Goal: Task Accomplishment & Management: Manage account settings

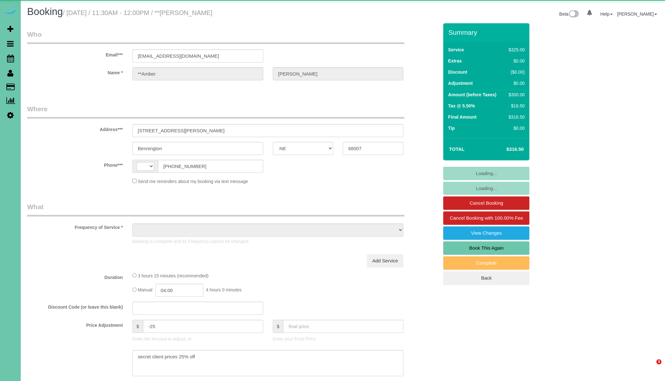
select select "NE"
select select "string:[GEOGRAPHIC_DATA]"
select select "object:733"
select select "string:fspay-f5ebc6c5-b96d-4bb7-9cd6-cddfe15c9d35"
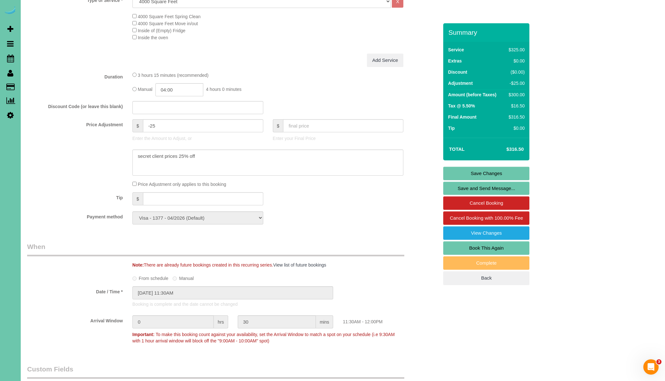
scroll to position [253, 0]
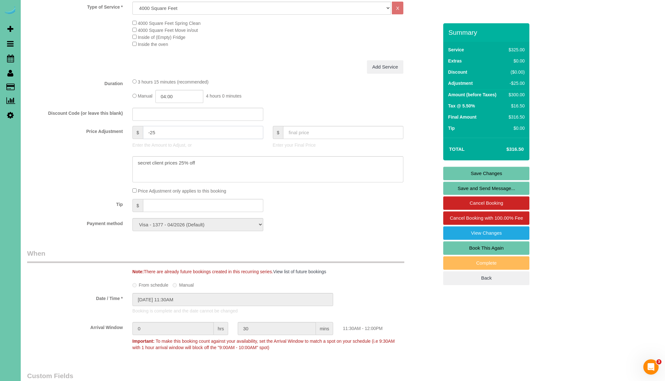
click at [156, 133] on input "-25" at bounding box center [203, 132] width 120 height 13
type input "-"
type input "-45"
click at [283, 115] on div "Discount Code (or leave this blank)" at bounding box center [232, 114] width 421 height 13
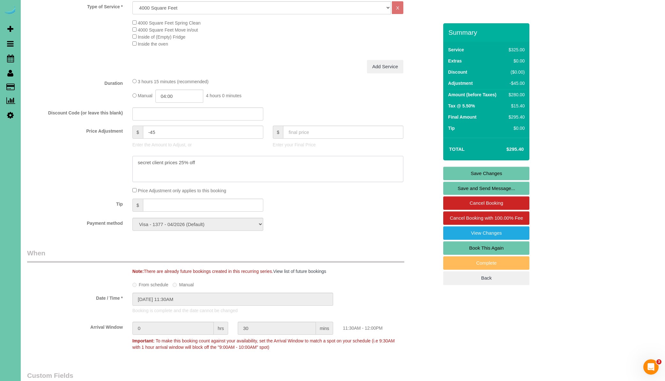
click at [317, 167] on textarea at bounding box center [267, 169] width 271 height 26
type textarea "secret client prices 25% off / 20$ discount due to underage & breakage with no …"
click at [484, 174] on link "Save Changes" at bounding box center [486, 173] width 86 height 13
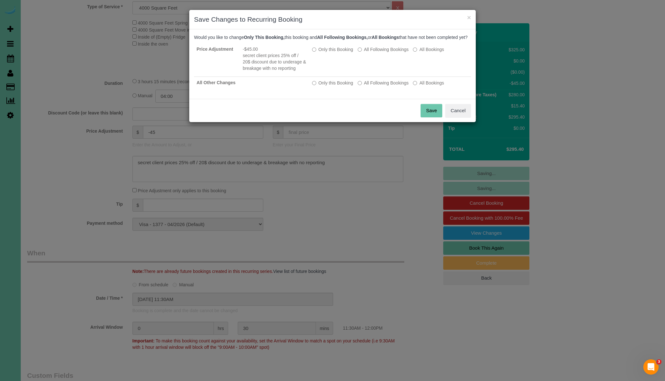
click at [438, 116] on button "Save" at bounding box center [432, 110] width 22 height 13
